Goal: Task Accomplishment & Management: Manage account settings

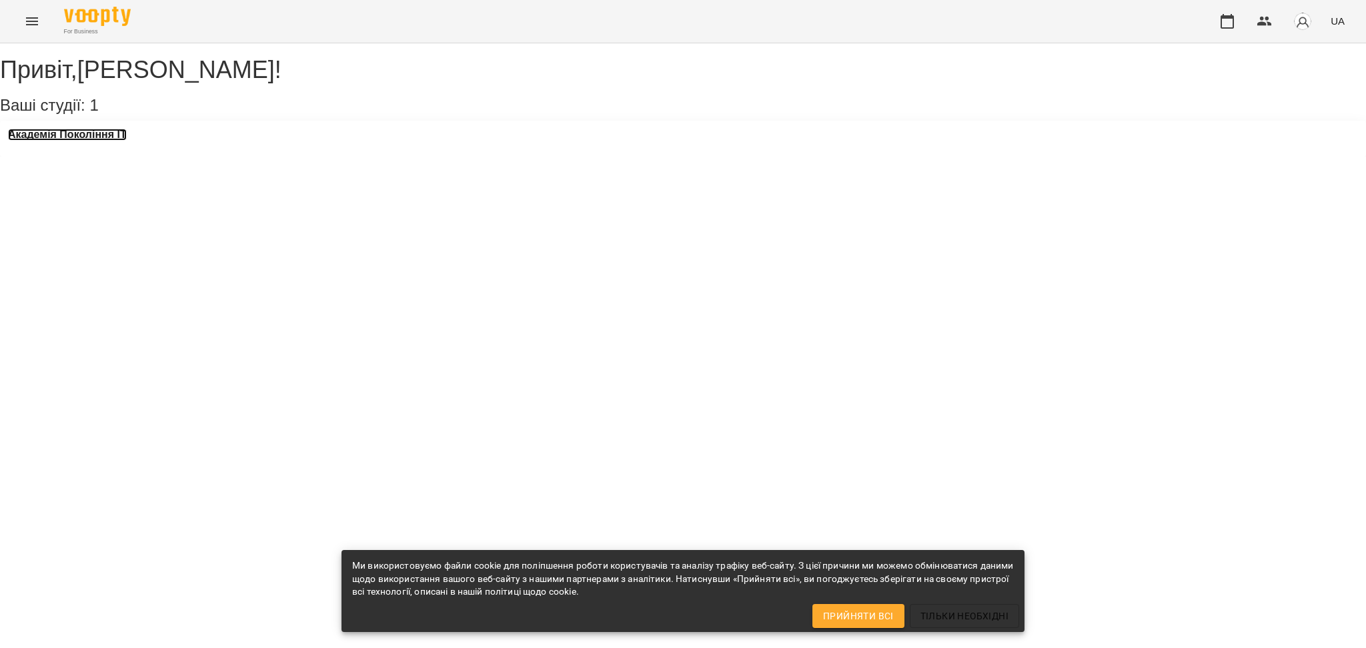
click at [79, 141] on h3 "Академія Покоління ІТ" at bounding box center [67, 135] width 119 height 12
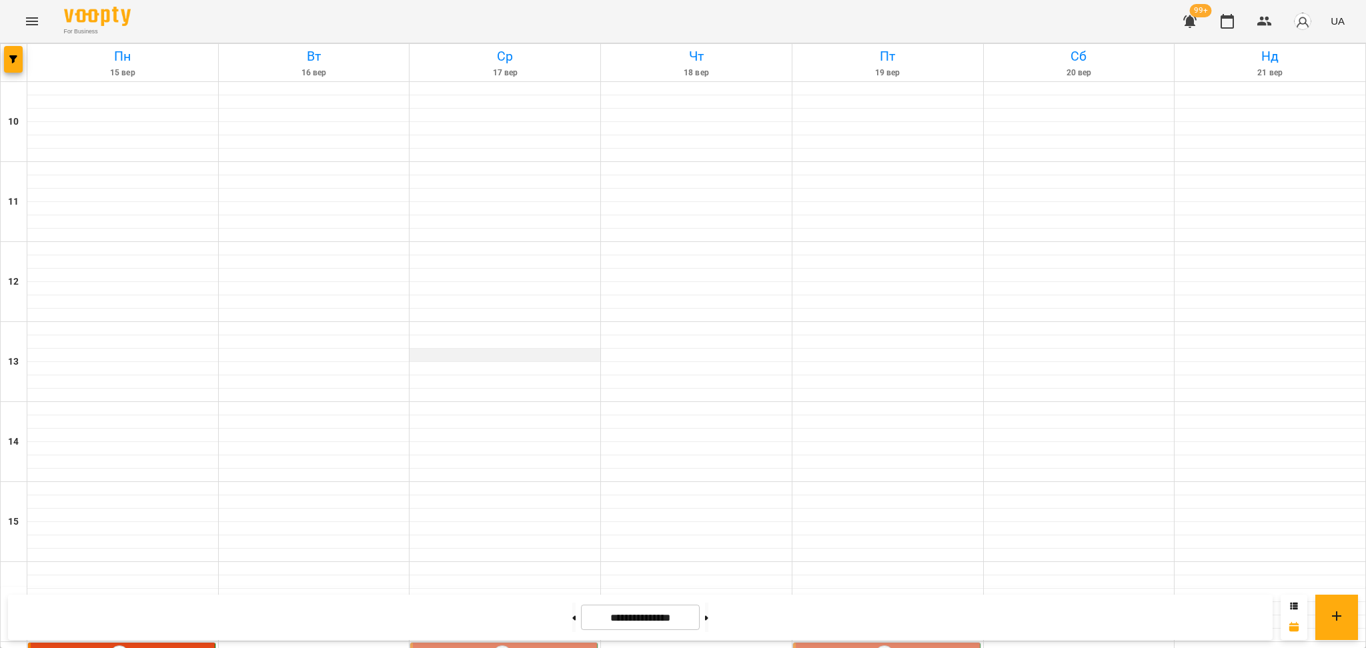
scroll to position [534, 0]
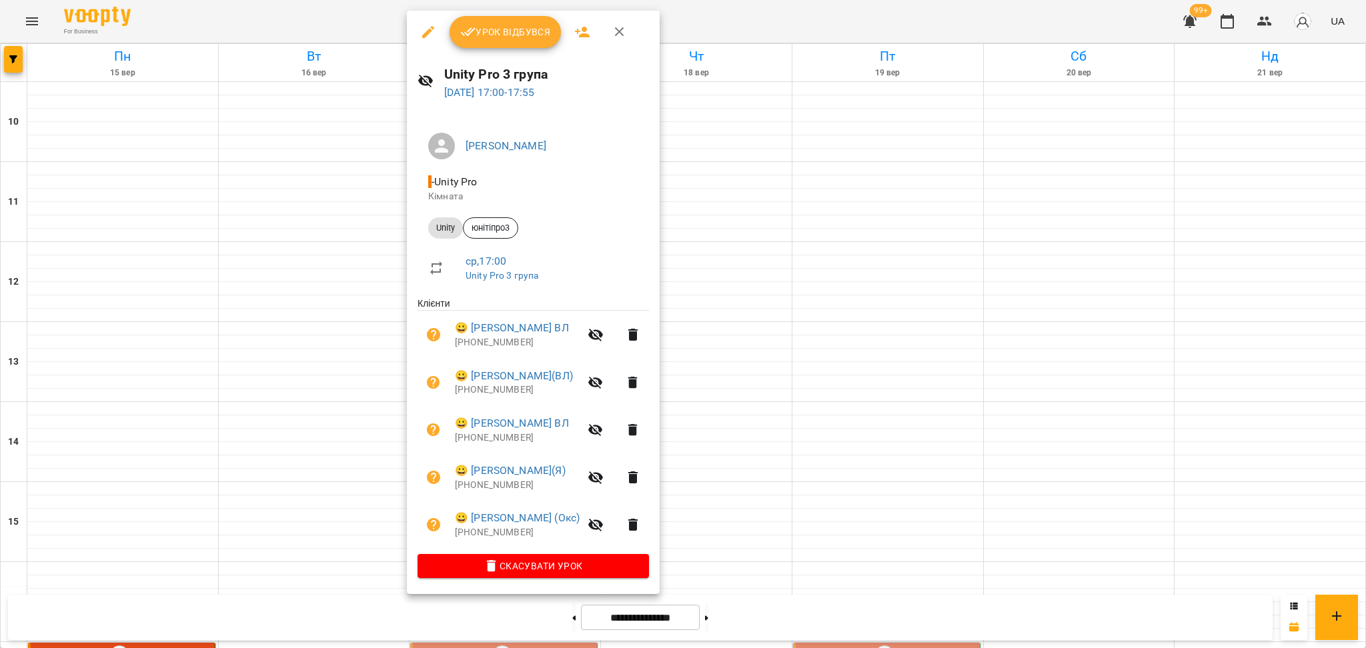
click at [503, 36] on span "Урок відбувся" at bounding box center [505, 32] width 91 height 16
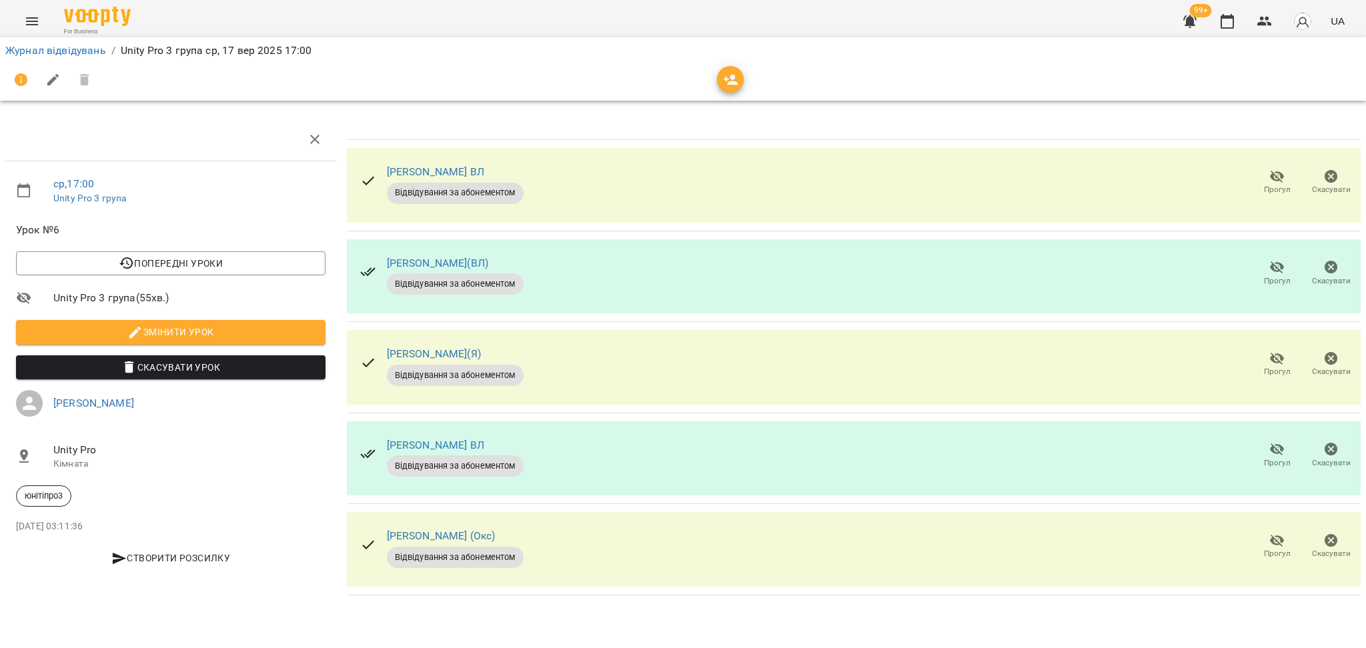
click at [1272, 363] on icon "button" at bounding box center [1278, 359] width 16 height 16
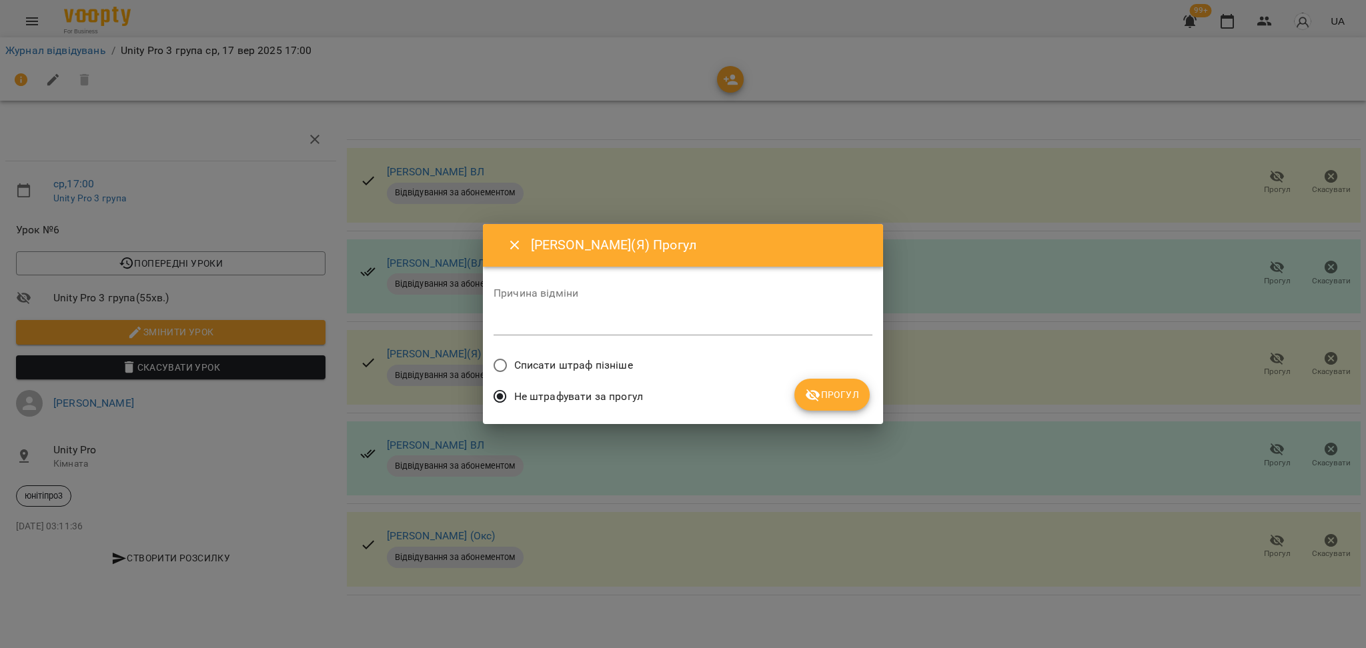
click at [859, 390] on button "Прогул" at bounding box center [832, 395] width 75 height 32
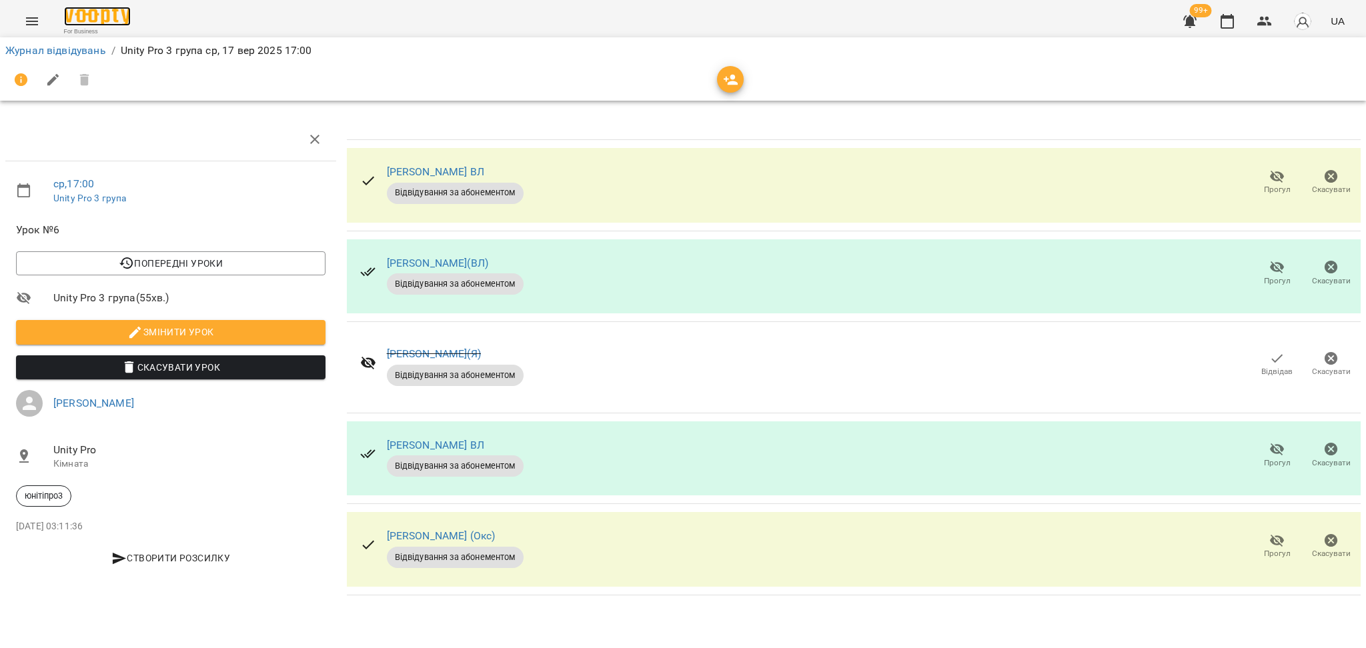
click at [102, 14] on img at bounding box center [97, 16] width 67 height 19
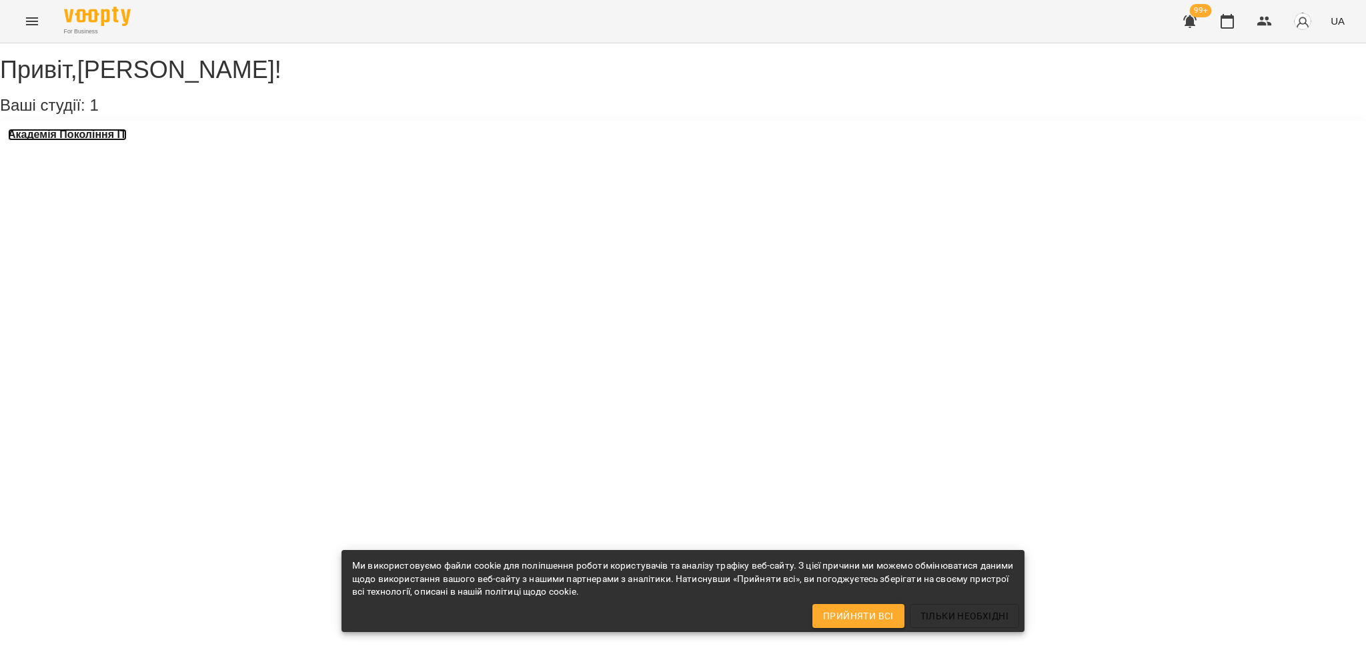
click at [95, 141] on h3 "Академія Покоління ІТ" at bounding box center [67, 135] width 119 height 12
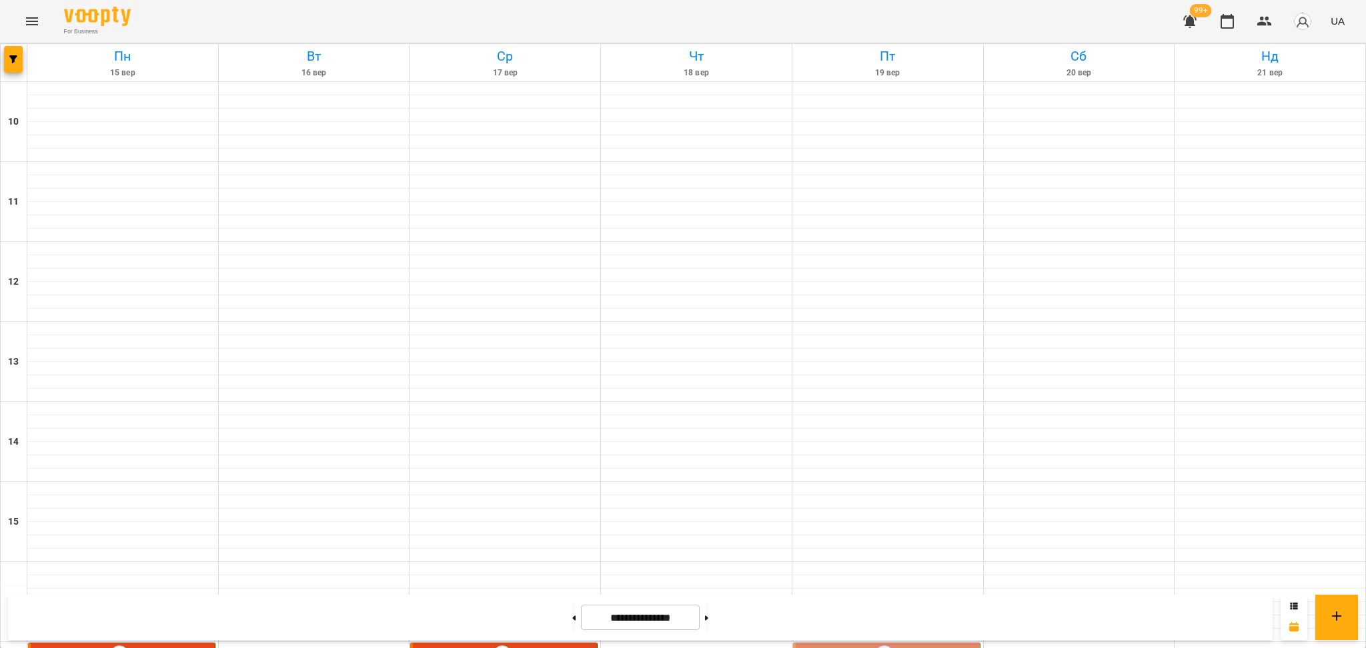
scroll to position [534, 0]
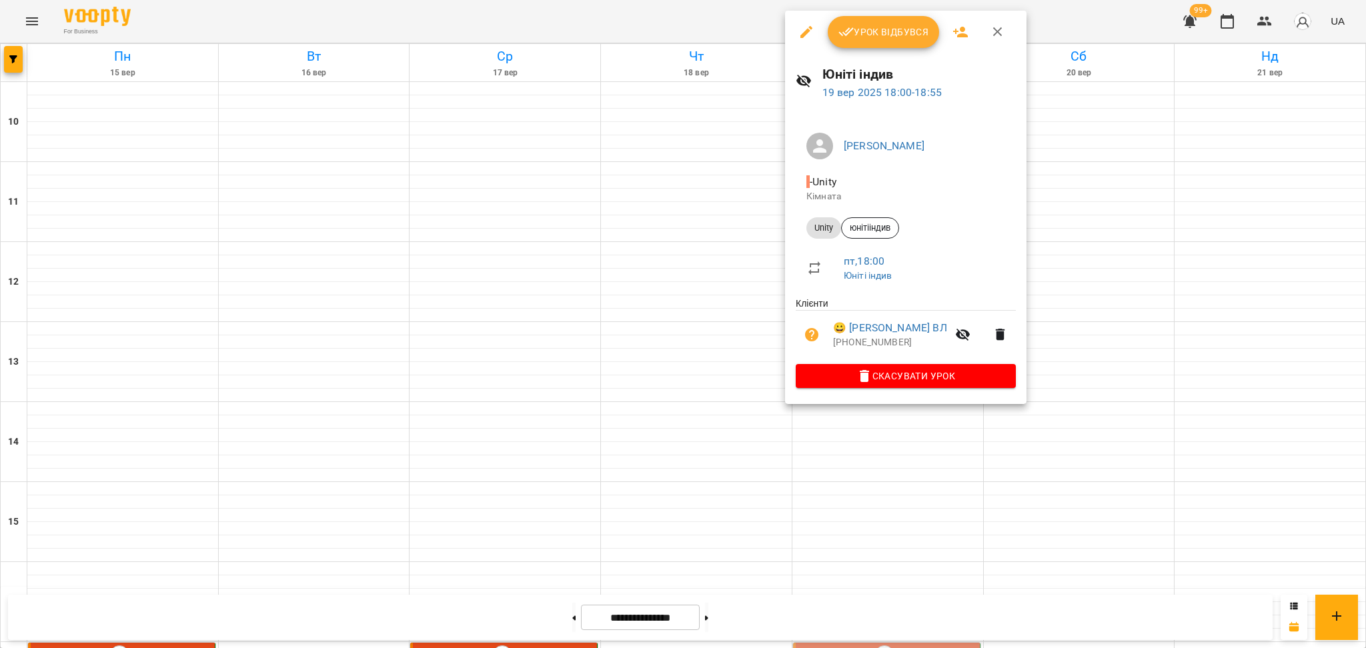
click at [868, 32] on span "Урок відбувся" at bounding box center [884, 32] width 91 height 16
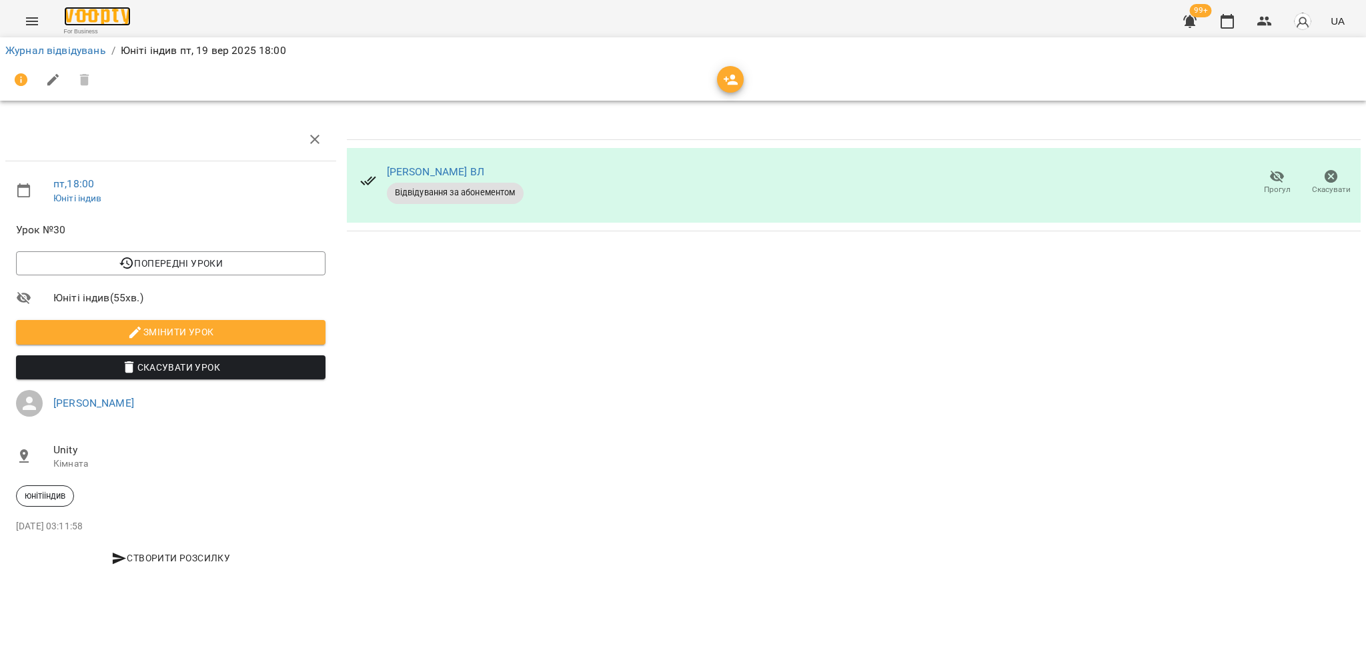
click at [113, 17] on img at bounding box center [97, 16] width 67 height 19
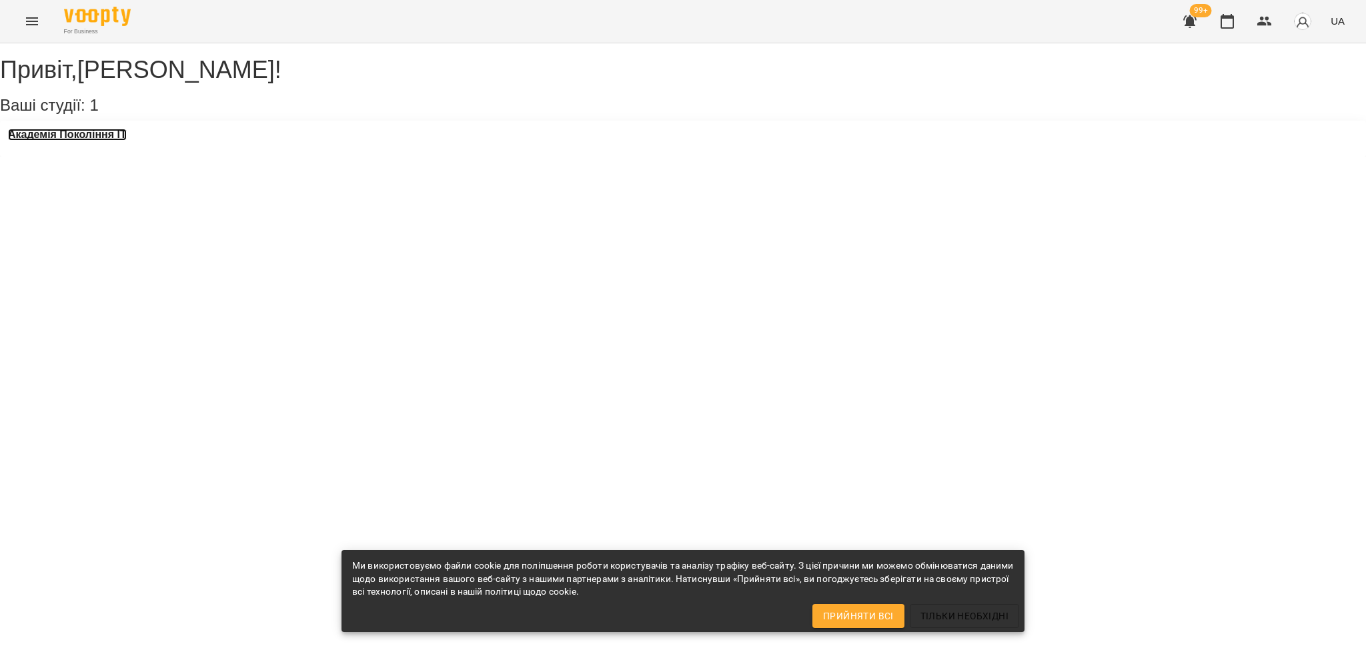
click at [78, 141] on h3 "Академія Покоління ІТ" at bounding box center [67, 135] width 119 height 12
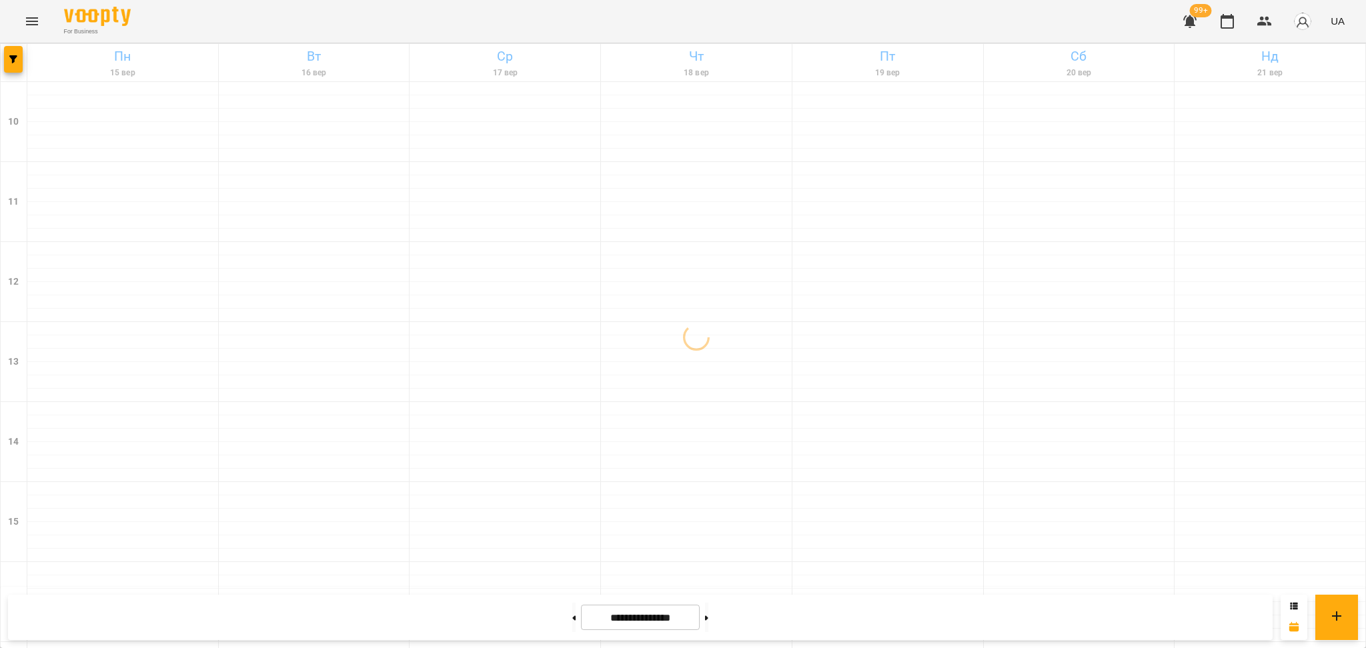
scroll to position [534, 0]
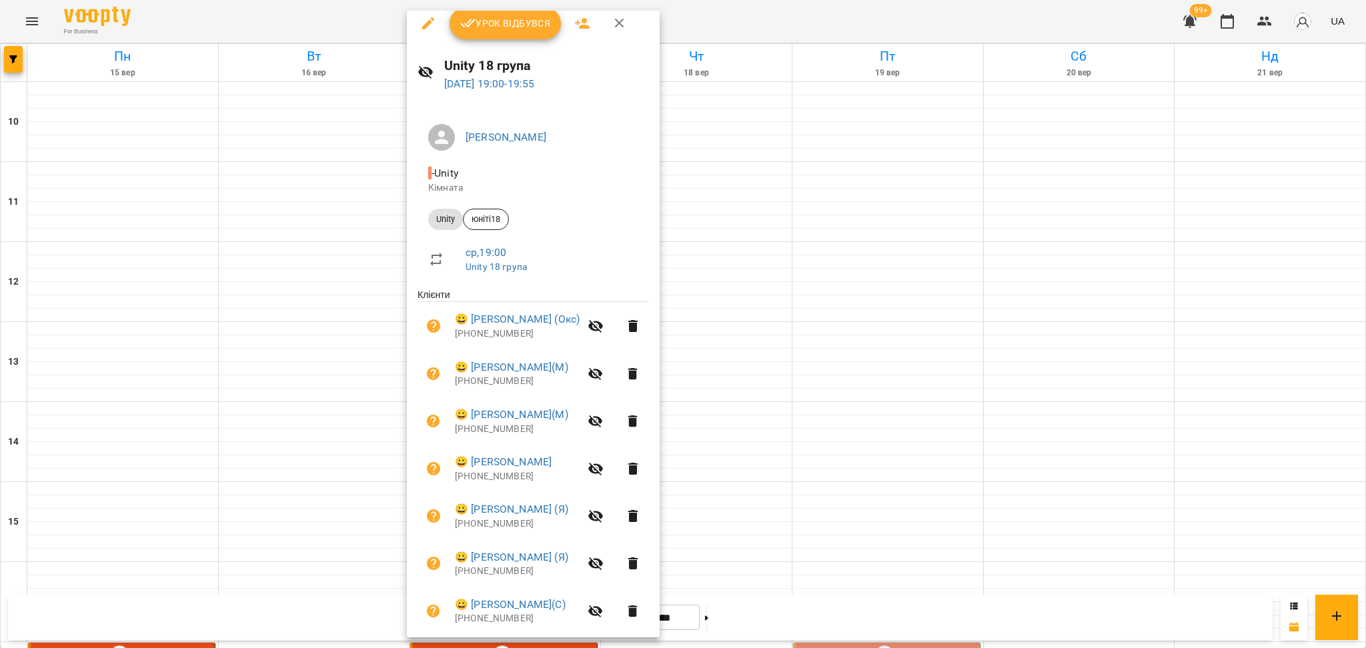
scroll to position [0, 0]
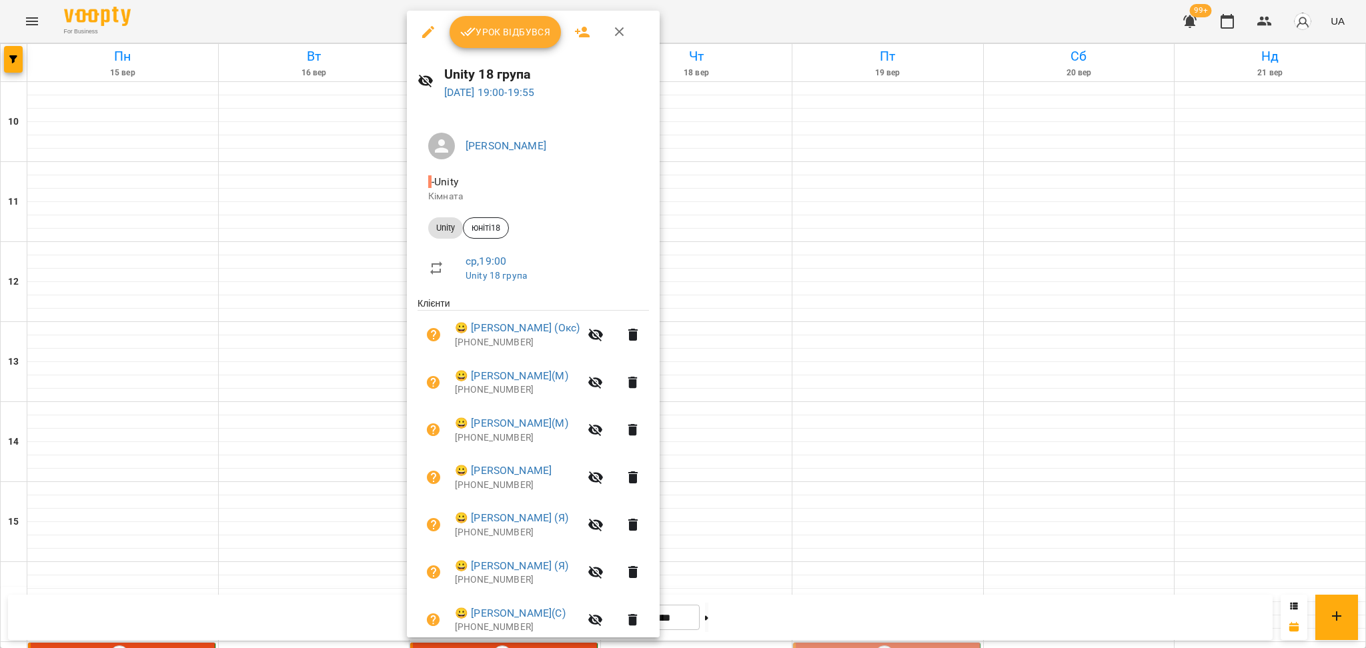
click at [479, 30] on span "Урок відбувся" at bounding box center [505, 32] width 91 height 16
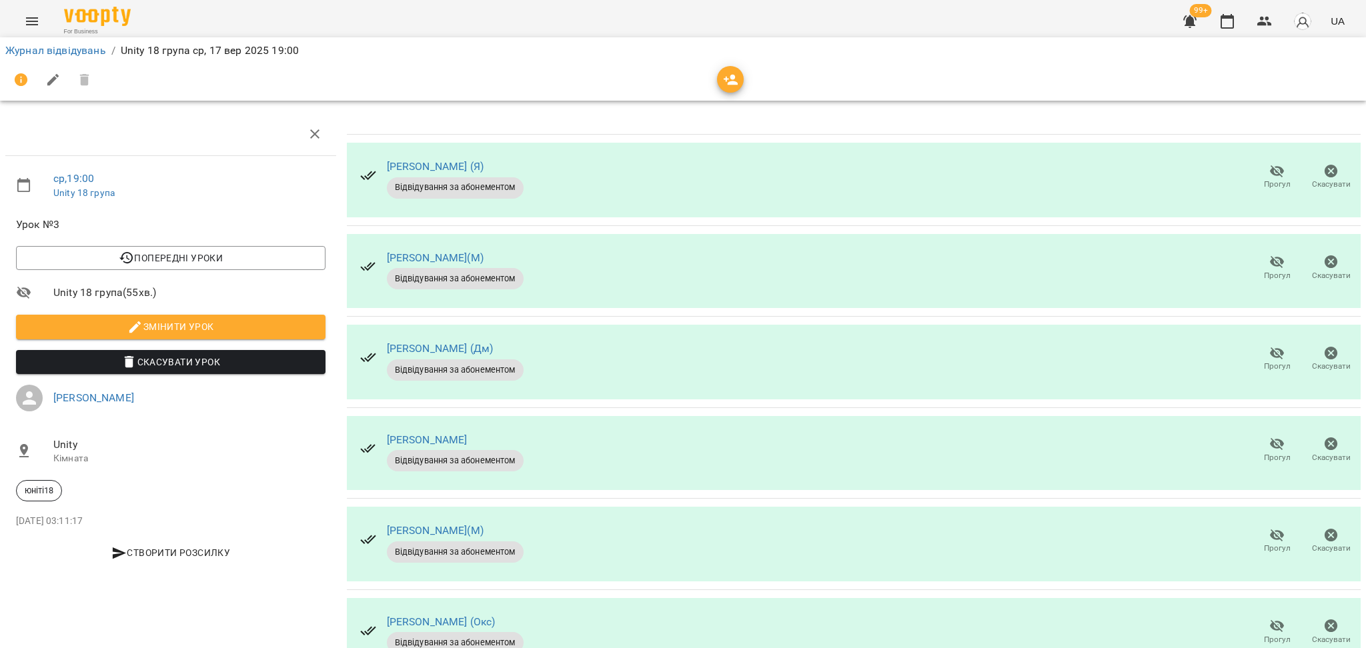
scroll to position [89, 0]
click at [1264, 270] on span "Прогул" at bounding box center [1277, 275] width 27 height 11
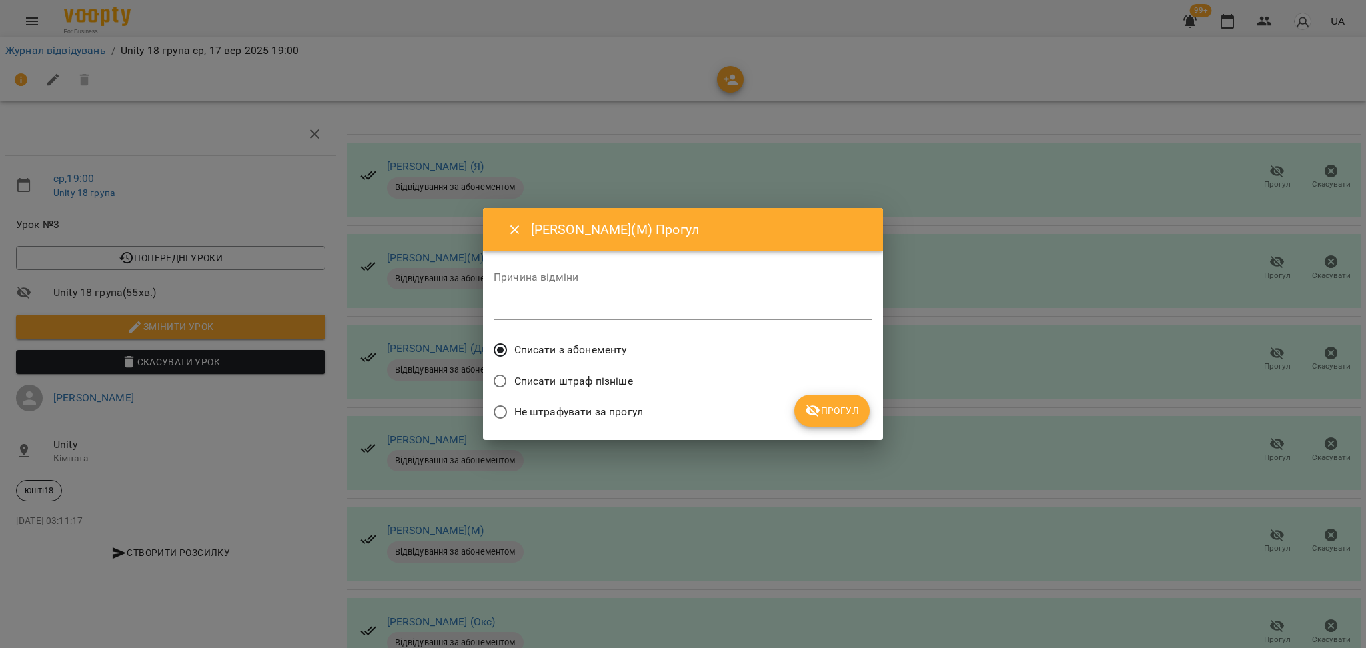
click at [818, 412] on icon "submit" at bounding box center [813, 411] width 15 height 13
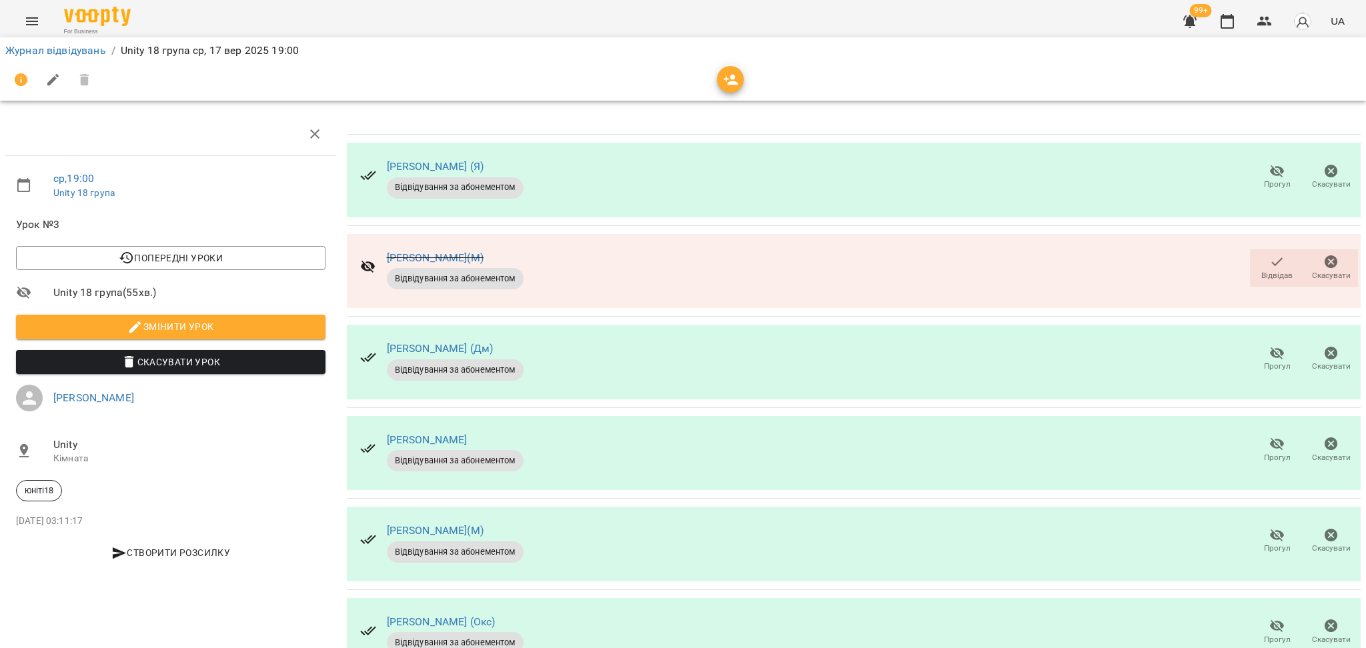
scroll to position [244, 0]
click at [1258, 436] on span "Прогул" at bounding box center [1277, 449] width 38 height 27
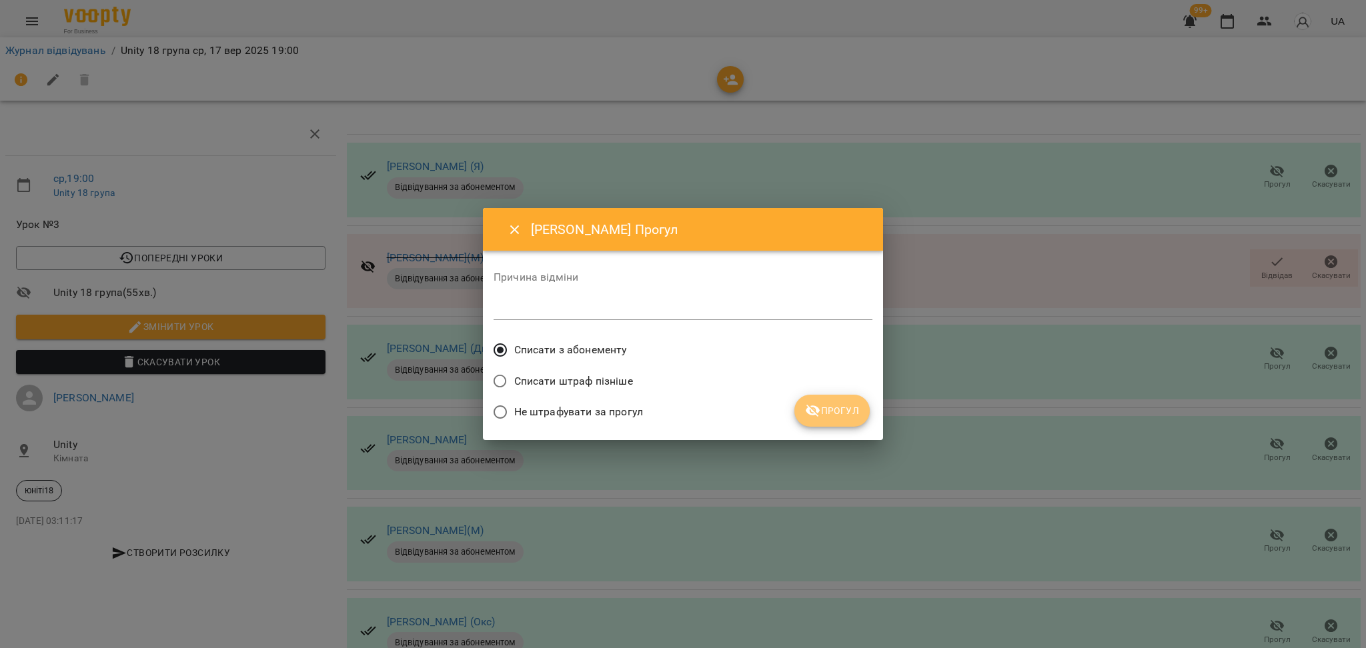
click at [825, 400] on button "Прогул" at bounding box center [832, 411] width 75 height 32
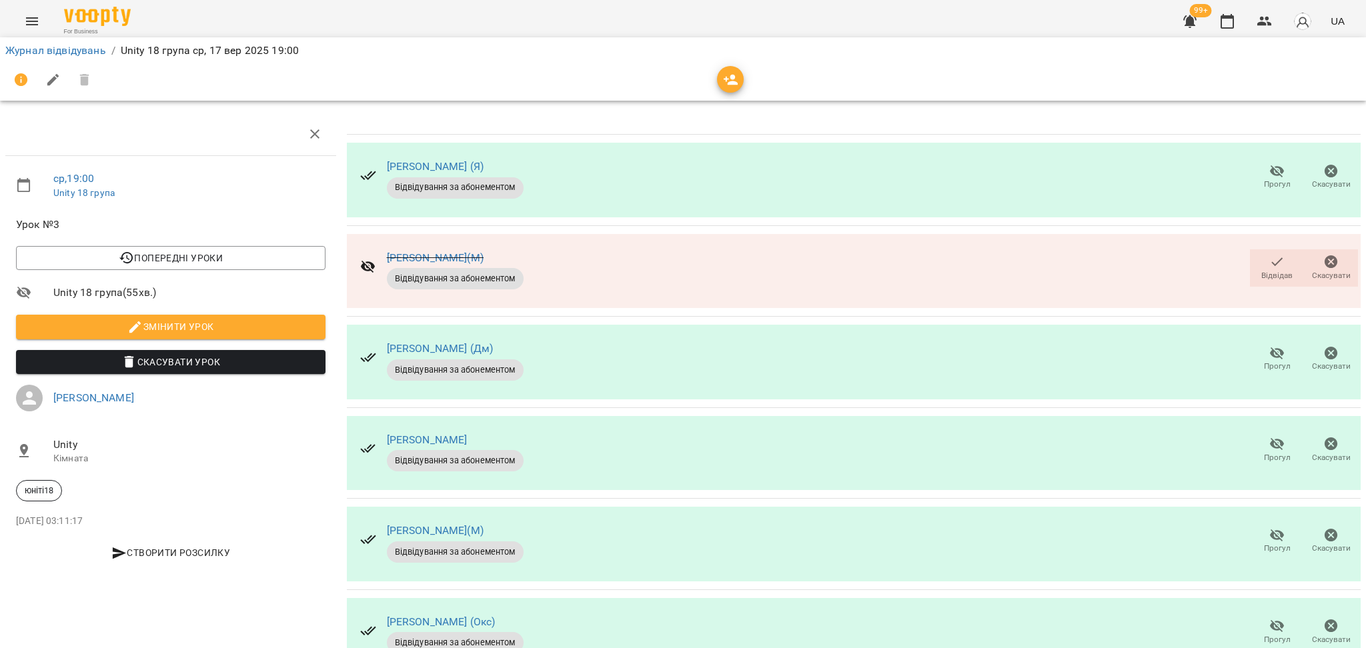
scroll to position [177, 0]
click at [1264, 452] on span "Прогул" at bounding box center [1277, 457] width 27 height 11
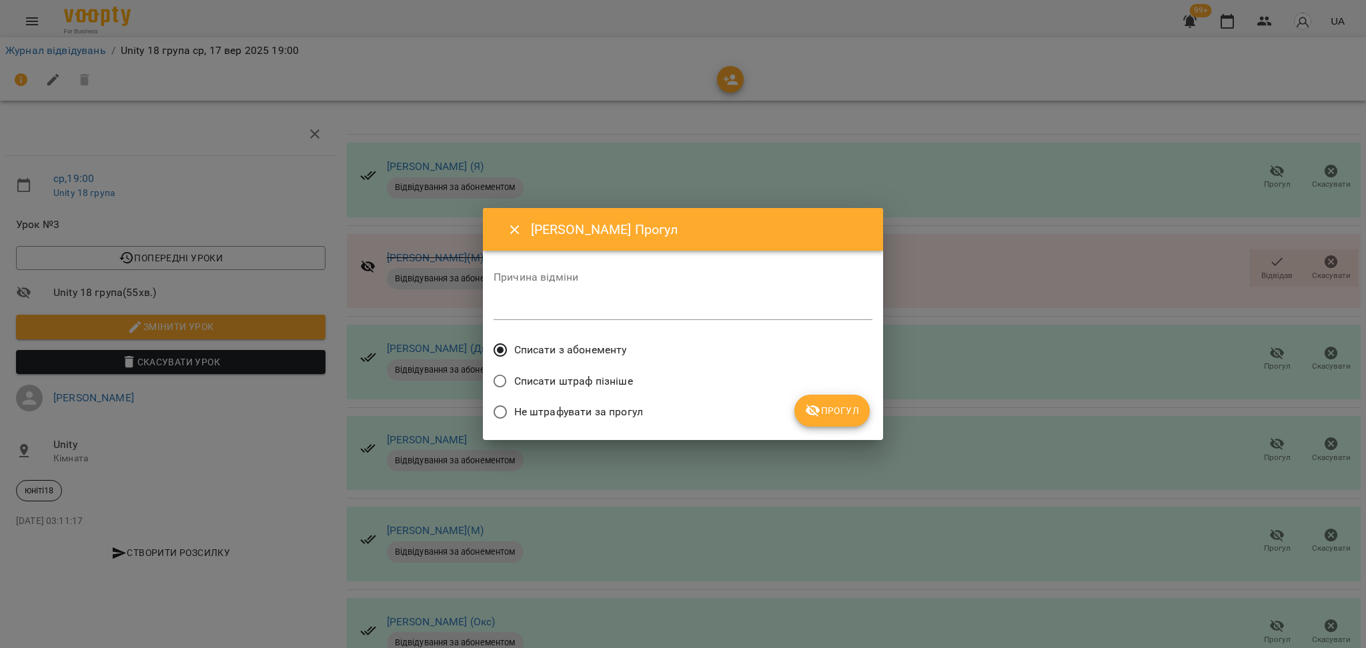
click at [835, 394] on div "Списати штраф пізніше" at bounding box center [683, 383] width 379 height 31
click at [837, 407] on span "Прогул" at bounding box center [832, 411] width 54 height 16
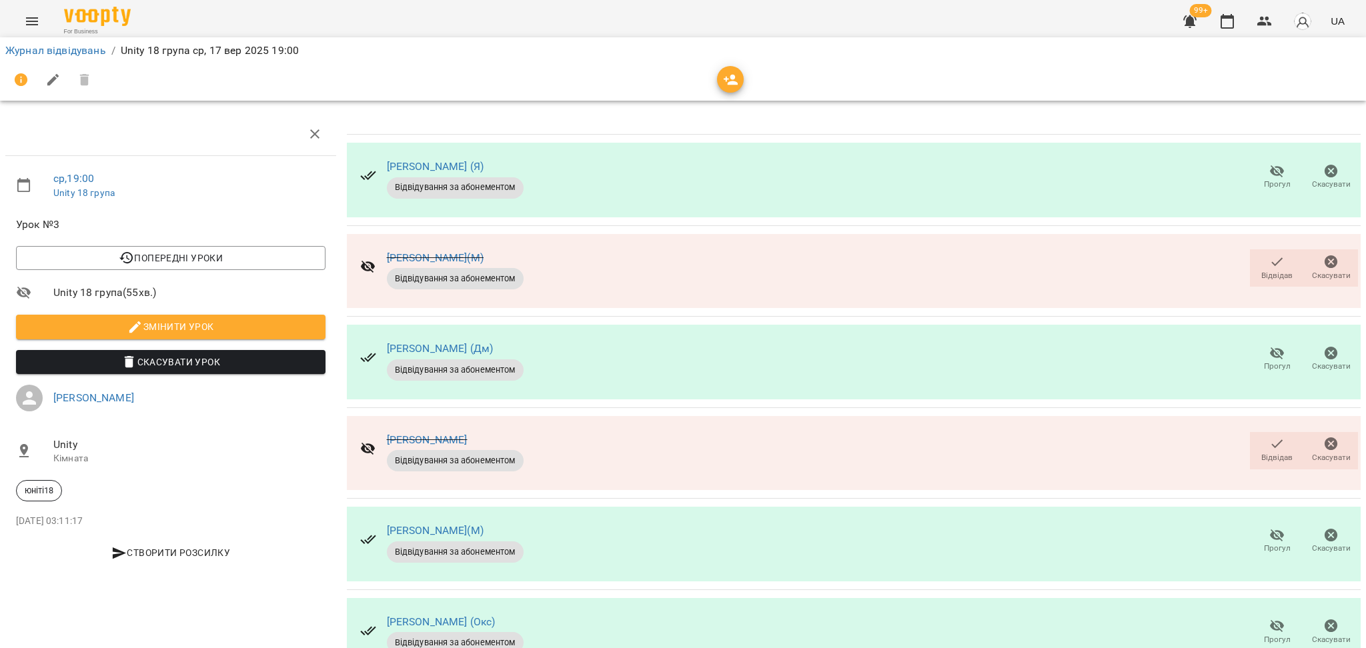
scroll to position [244, 0]
click at [1270, 618] on icon "button" at bounding box center [1278, 626] width 16 height 16
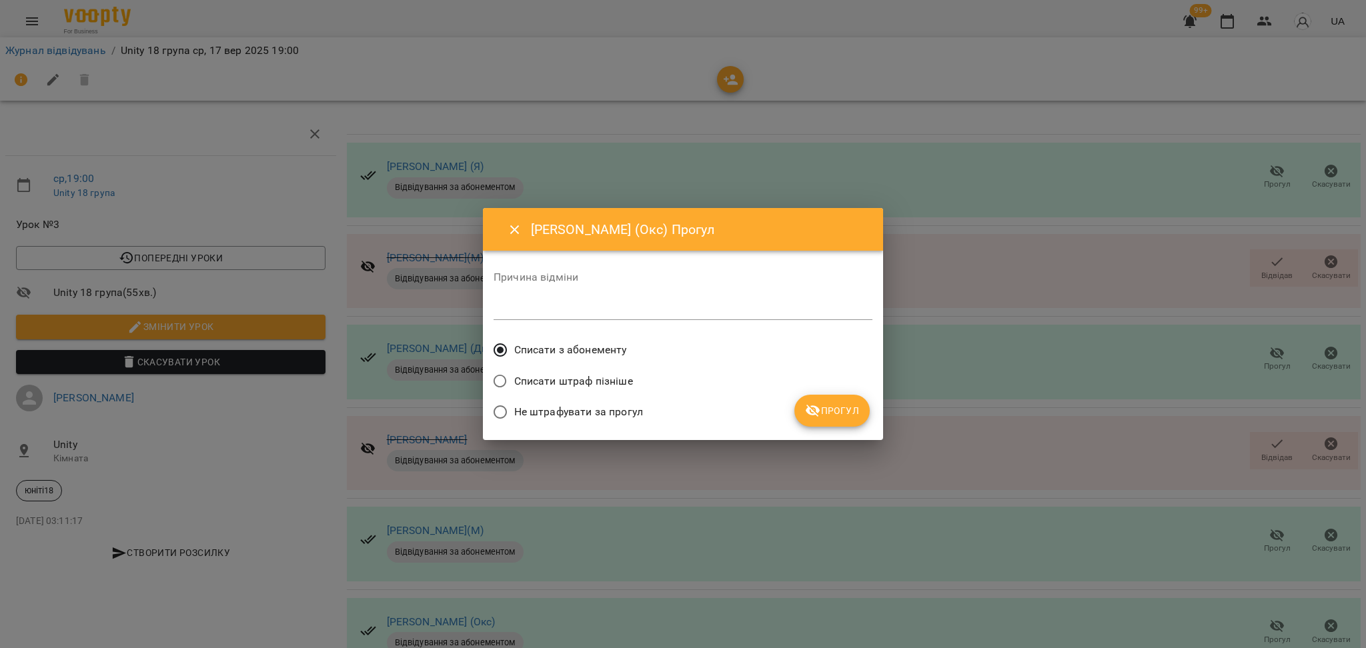
click at [855, 401] on button "Прогул" at bounding box center [832, 411] width 75 height 32
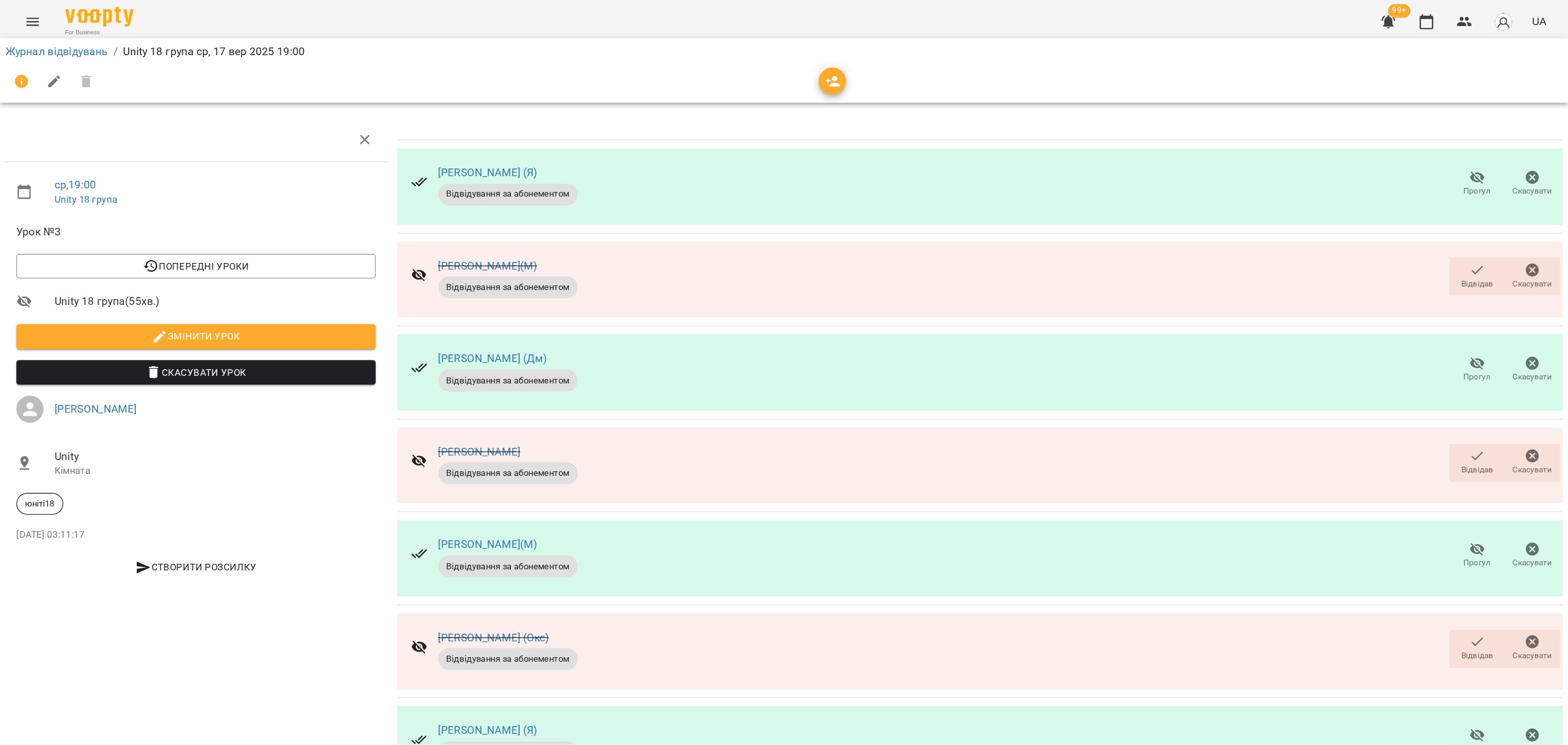
scroll to position [0, 0]
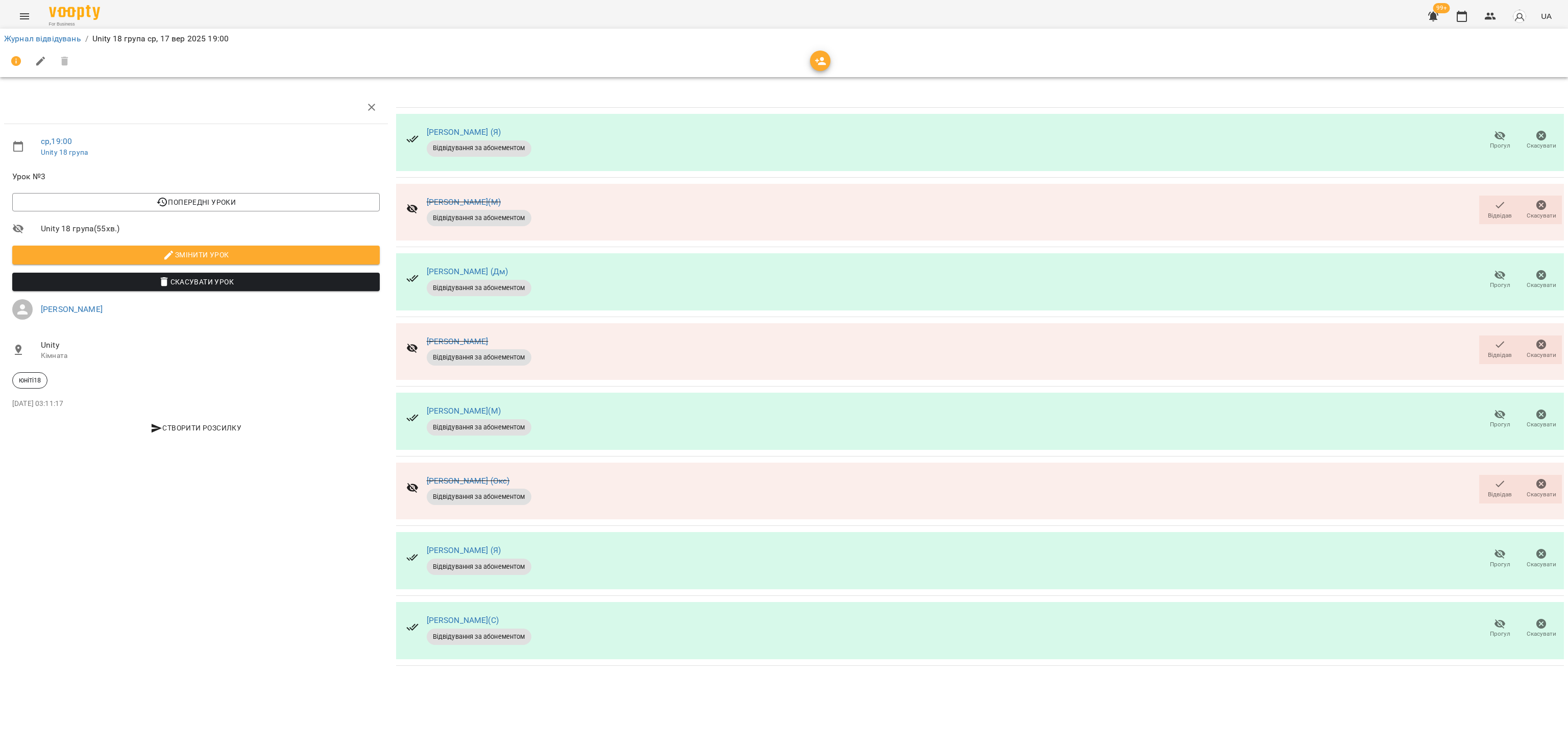
click at [275, 496] on div "ср , 19:00 Unity 18 група Урок №3 Попередні уроки [DATE] 19:00 [DATE] 19:00 Uni…" at bounding box center [196, 378] width 392 height 583
